Goal: Information Seeking & Learning: Learn about a topic

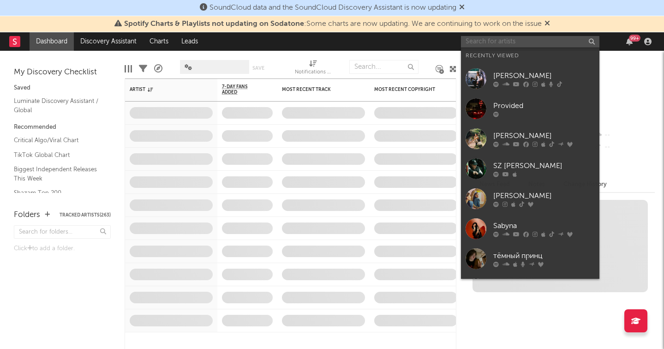
click at [501, 42] on input "text" at bounding box center [530, 42] width 138 height 12
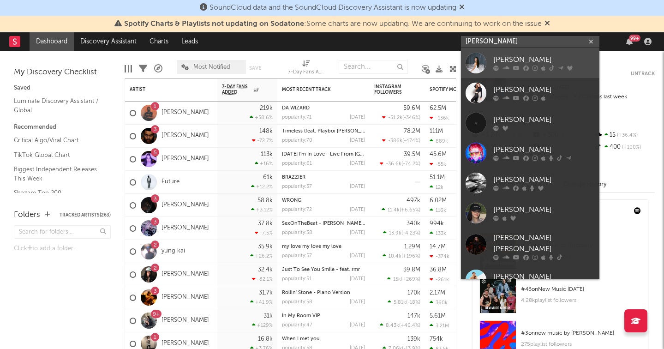
type input "[PERSON_NAME]"
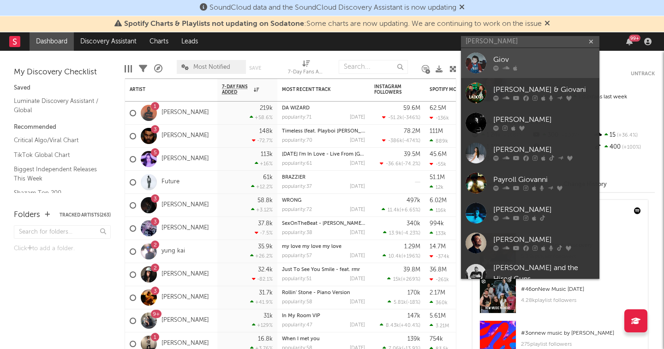
click at [512, 66] on div at bounding box center [544, 69] width 102 height 6
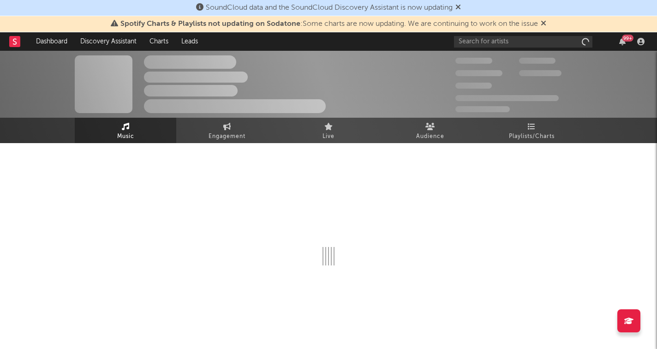
click at [512, 66] on div "300,000" at bounding box center [487, 60] width 64 height 11
click at [501, 41] on input "text" at bounding box center [523, 42] width 138 height 12
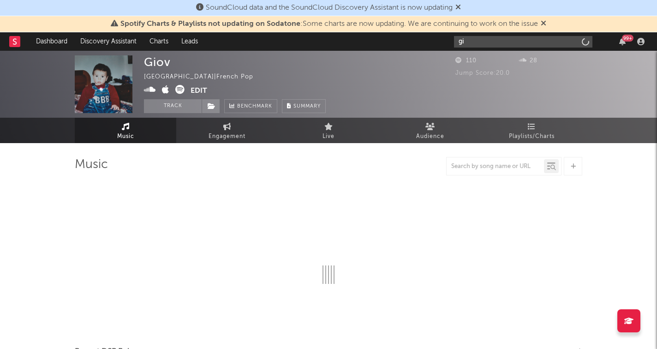
type input "gio"
select select "1w"
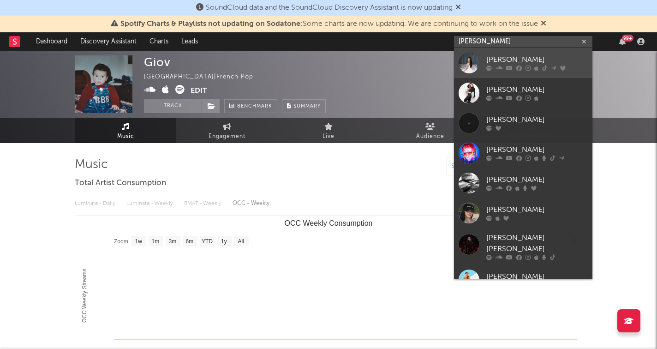
type input "[PERSON_NAME]"
click at [515, 57] on div "[PERSON_NAME]" at bounding box center [537, 59] width 102 height 11
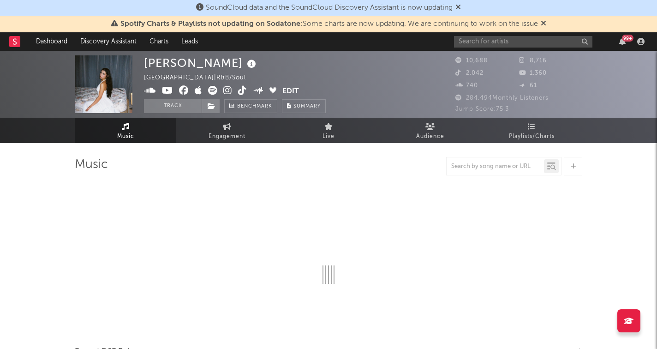
select select "6m"
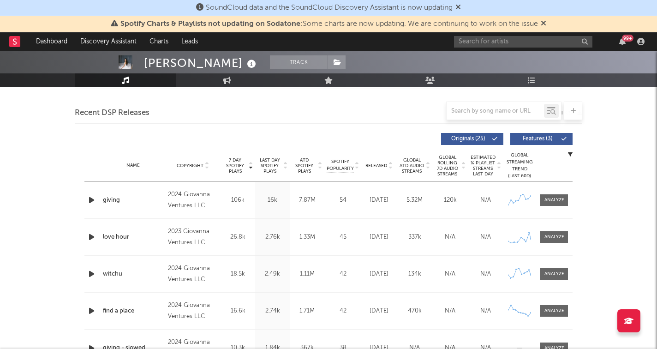
scroll to position [307, 0]
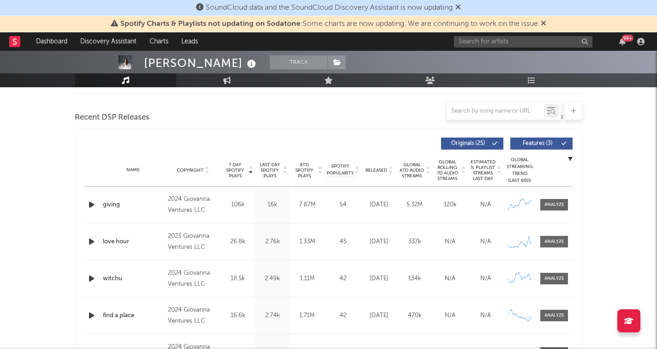
click at [376, 171] on span "Released" at bounding box center [376, 171] width 22 height 6
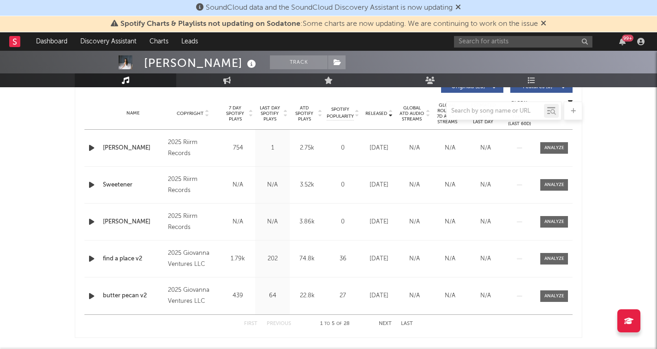
scroll to position [367, 0]
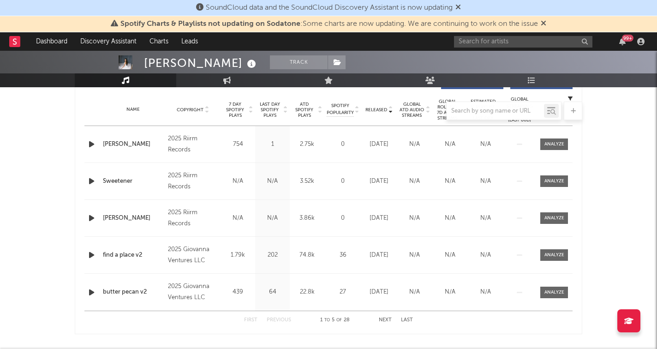
click at [390, 321] on button "Next" at bounding box center [385, 319] width 13 height 5
click at [87, 217] on icon "button" at bounding box center [92, 218] width 10 height 12
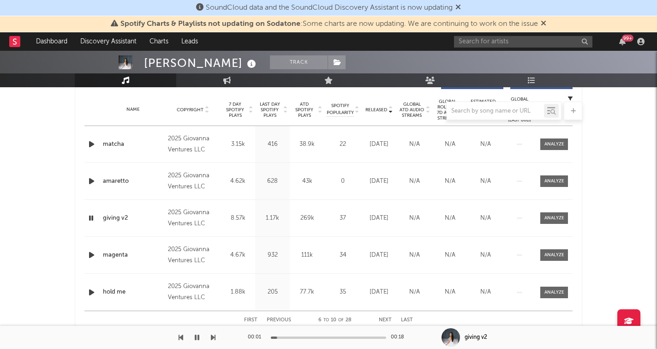
click at [273, 319] on button "Previous" at bounding box center [279, 319] width 24 height 5
click at [89, 149] on icon "button" at bounding box center [92, 144] width 10 height 12
click at [94, 258] on icon "button" at bounding box center [92, 255] width 10 height 12
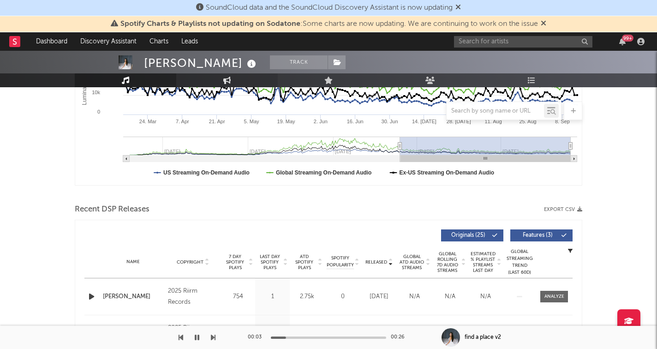
scroll to position [284, 0]
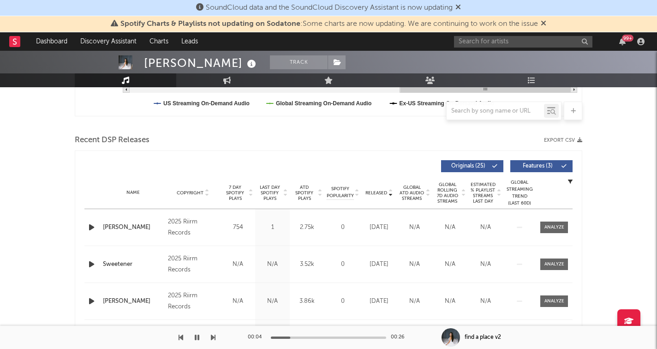
click at [325, 335] on div "00:04 00:26" at bounding box center [329, 337] width 162 height 23
click at [325, 337] on div at bounding box center [328, 337] width 115 height 2
click at [364, 335] on div "00:13 00:26" at bounding box center [329, 337] width 162 height 23
click at [364, 336] on div at bounding box center [328, 337] width 115 height 2
